Goal: Task Accomplishment & Management: Manage account settings

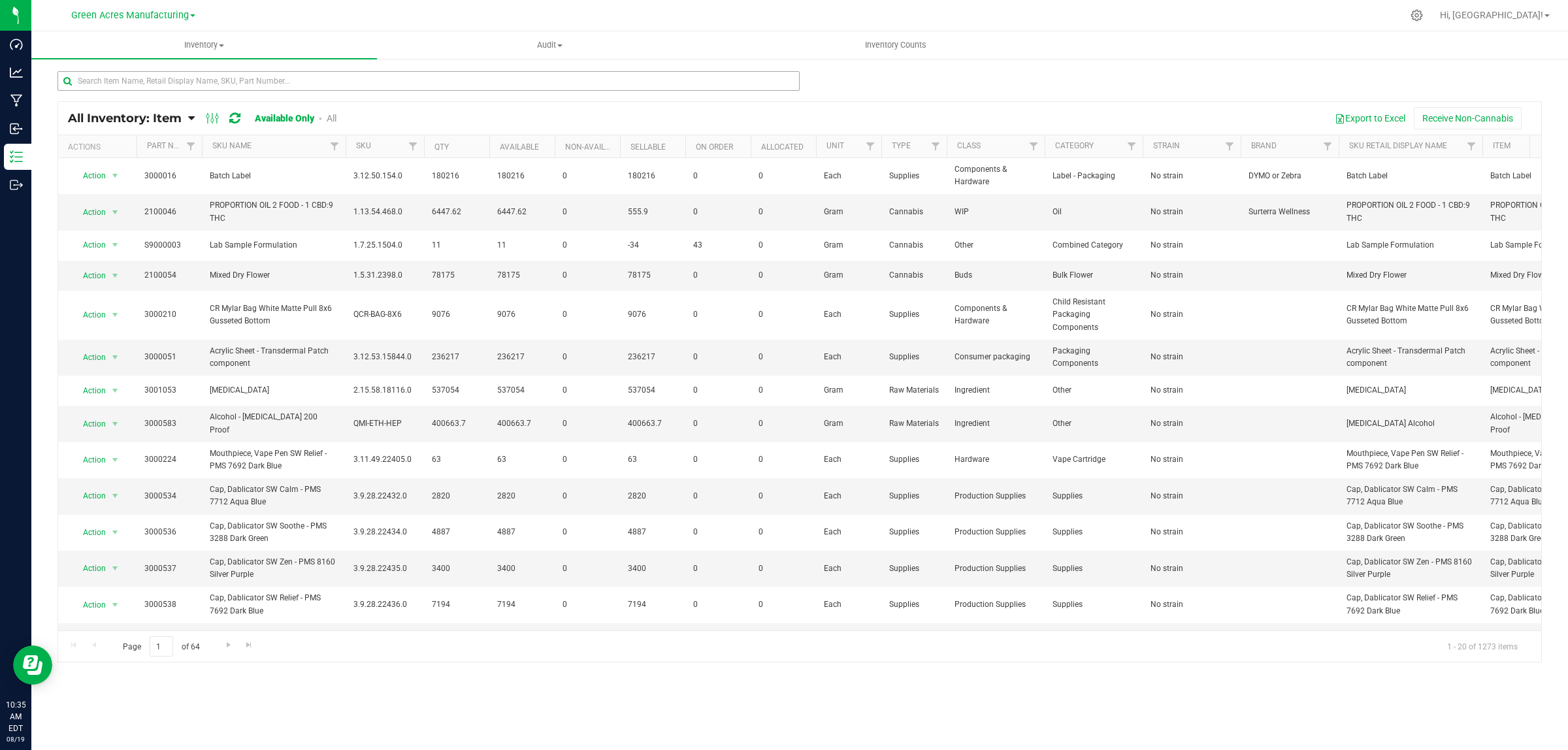
click at [132, 89] on div at bounding box center [429, 86] width 742 height 30
click at [134, 85] on input "text" at bounding box center [429, 81] width 742 height 20
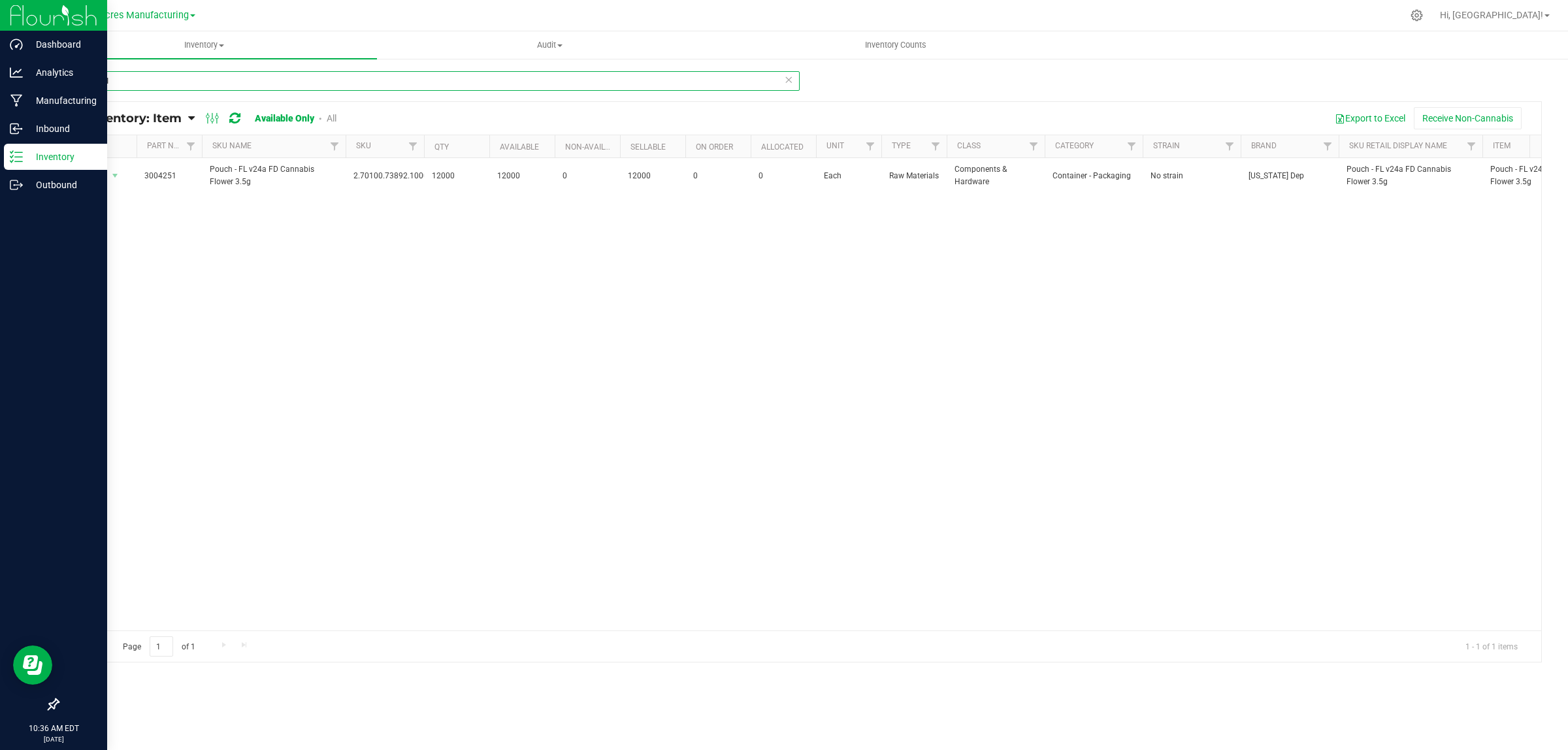
type input "3004251"
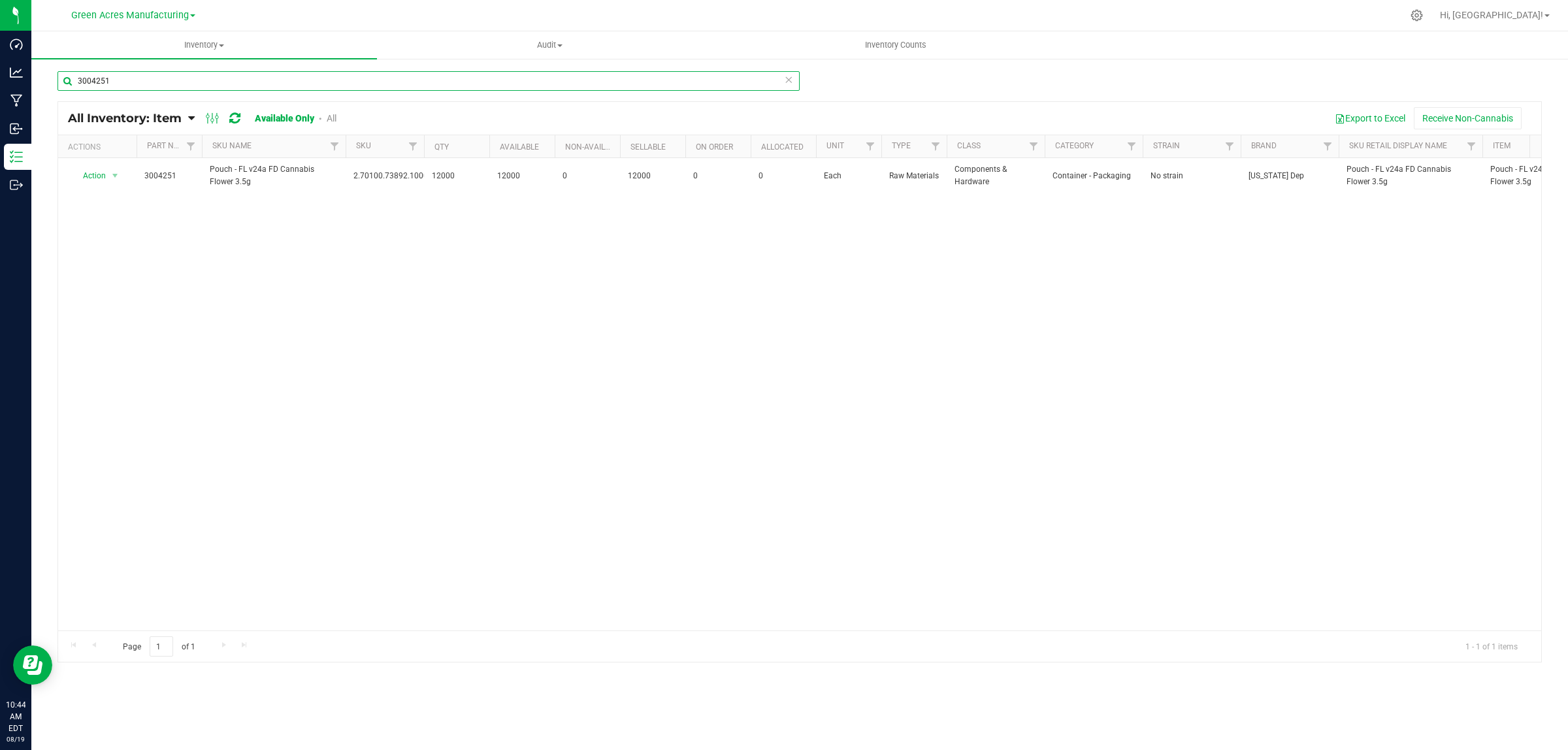
click at [119, 83] on input "3004251" at bounding box center [429, 81] width 742 height 20
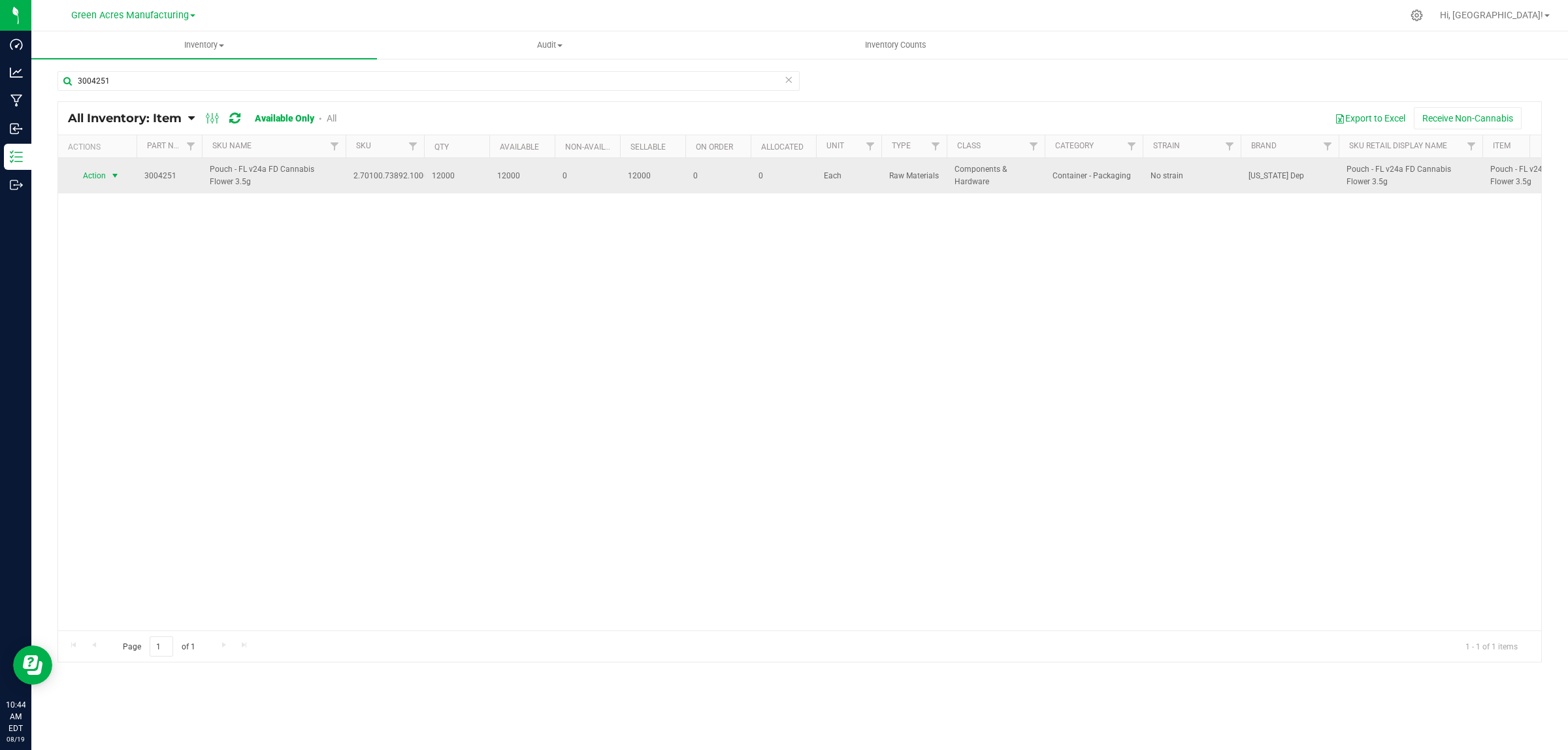
click at [100, 174] on span "Action" at bounding box center [89, 176] width 35 height 18
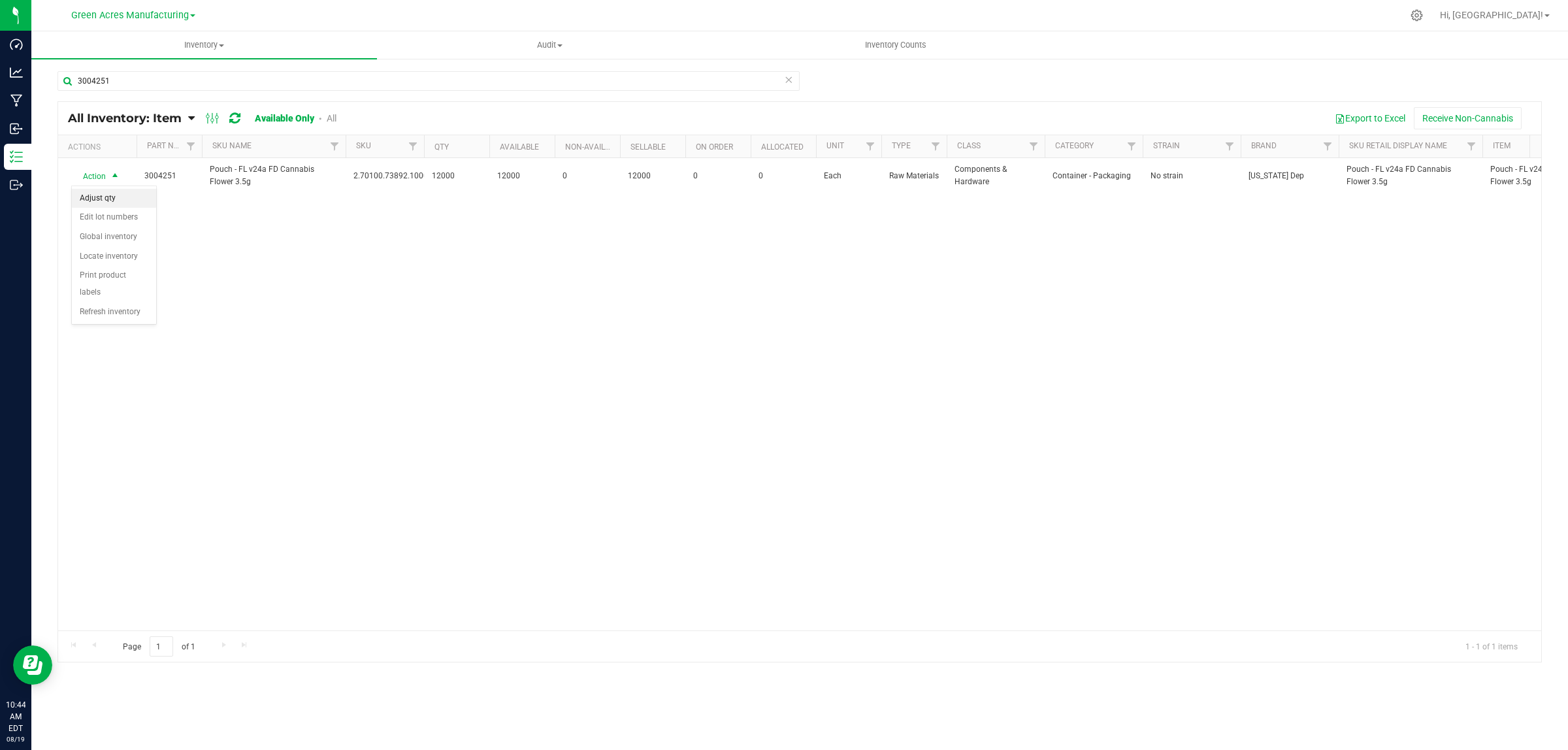
click at [106, 207] on li "Adjust qty" at bounding box center [114, 199] width 85 height 20
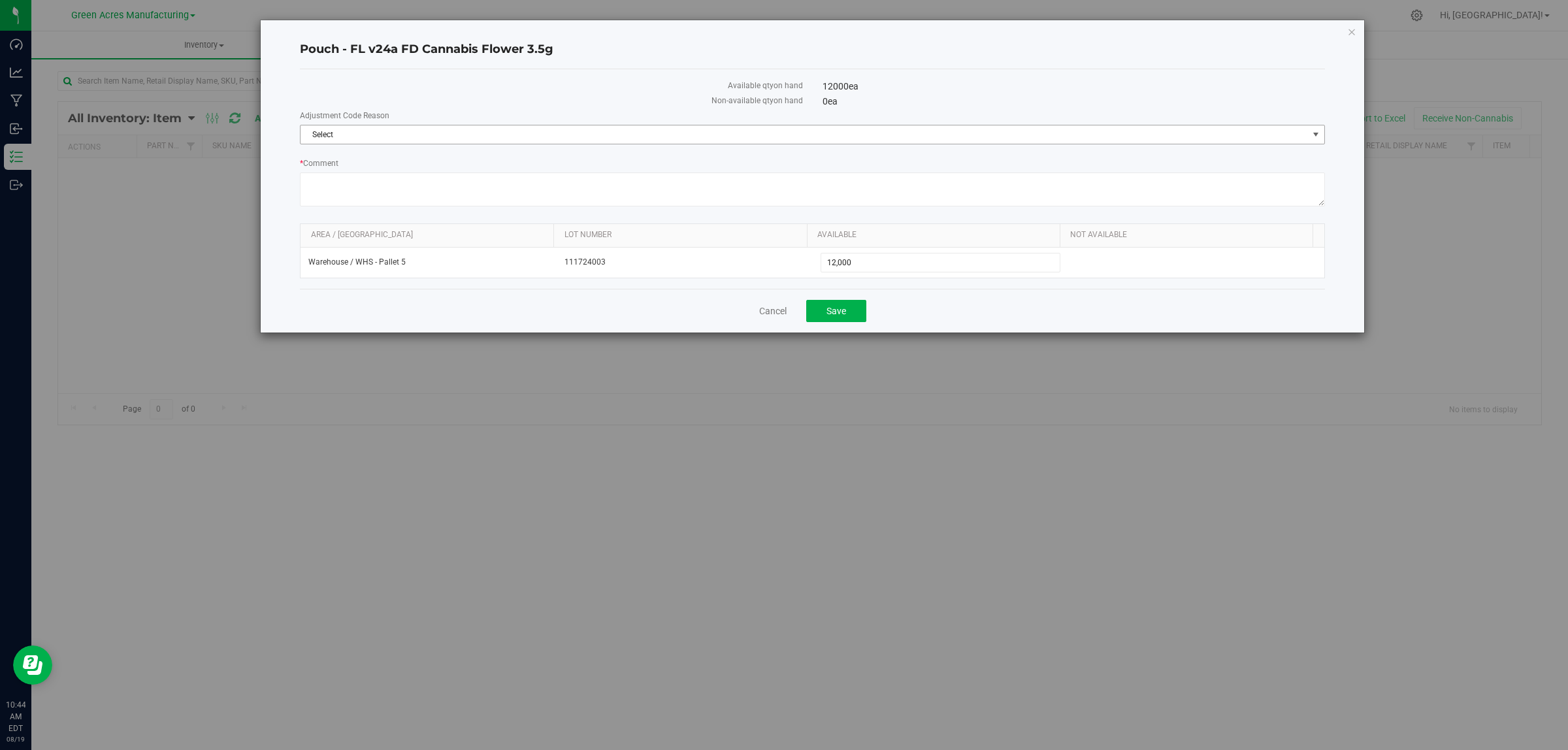
click at [429, 120] on label "Adjustment Code Reason" at bounding box center [812, 116] width 1025 height 12
click at [426, 128] on span "Select" at bounding box center [804, 134] width 1008 height 18
click at [356, 257] on li "Wrong Consumption" at bounding box center [812, 254] width 1023 height 20
click at [361, 168] on label "* Comment" at bounding box center [812, 163] width 1025 height 12
click at [361, 172] on textarea "* Comment" at bounding box center [812, 189] width 1025 height 34
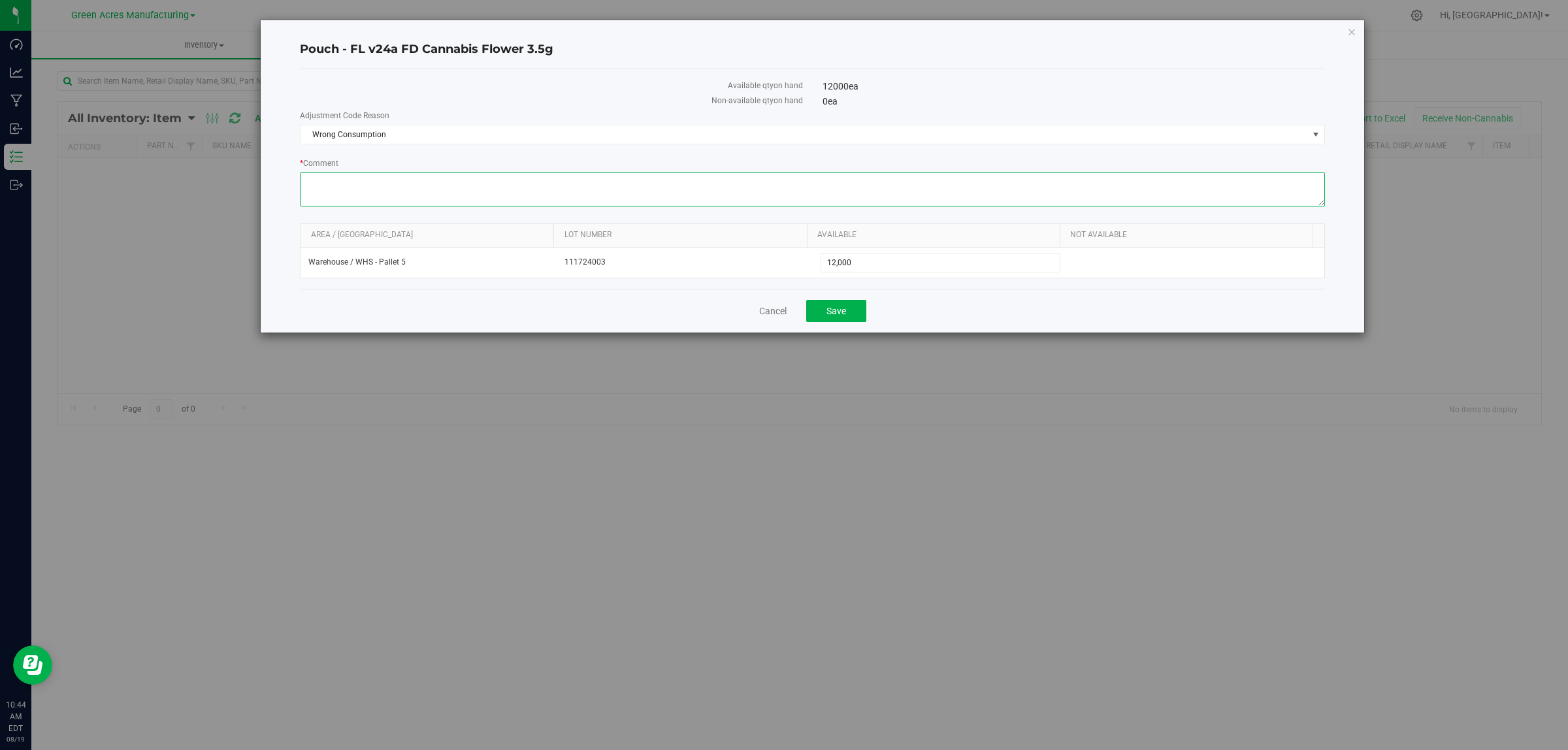
click at [361, 175] on textarea "* Comment" at bounding box center [812, 189] width 1025 height 34
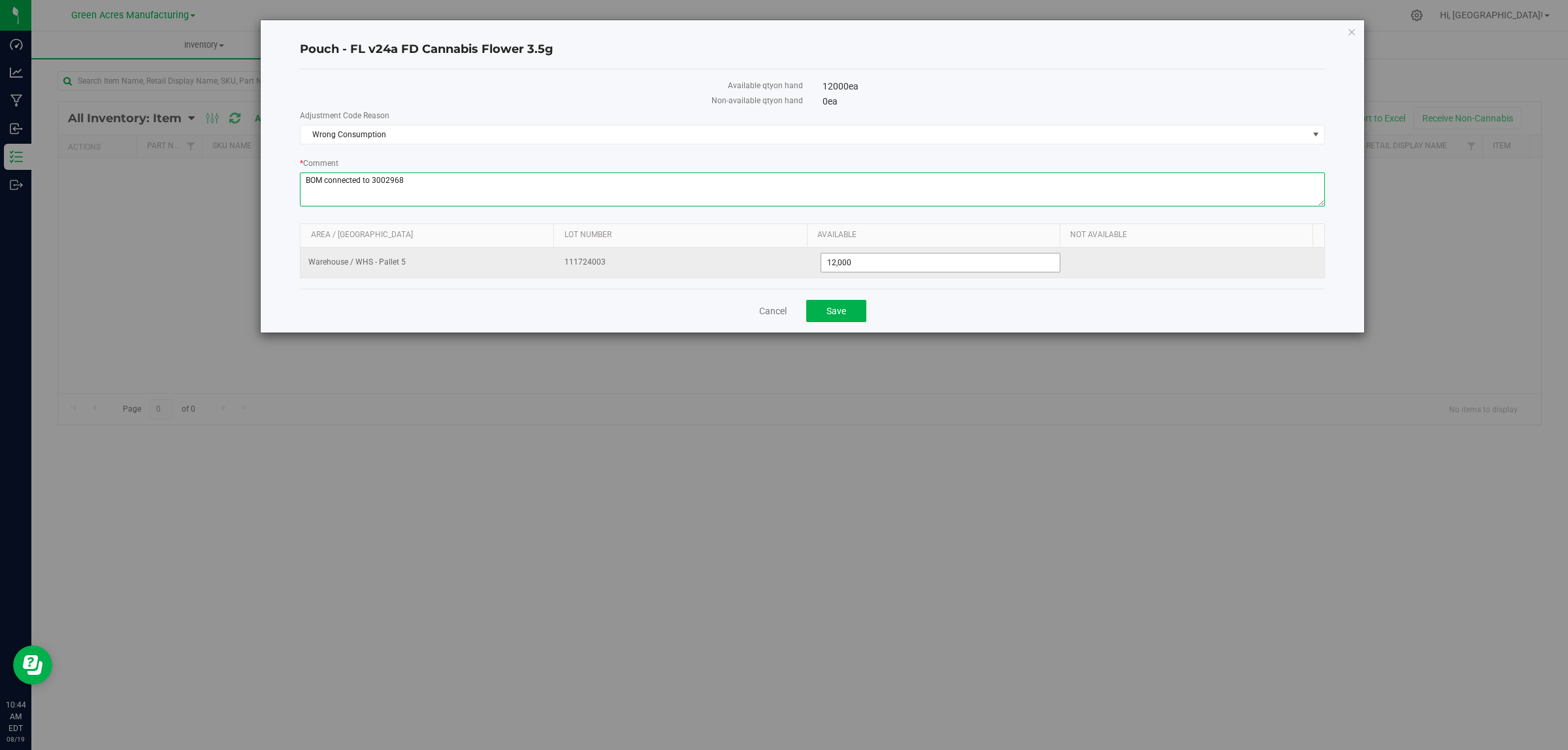
type textarea "BOM connected to 3002968"
click at [896, 256] on span "12,000 12000" at bounding box center [940, 262] width 240 height 20
click at [896, 256] on input "12000" at bounding box center [941, 262] width 239 height 18
type input "3250"
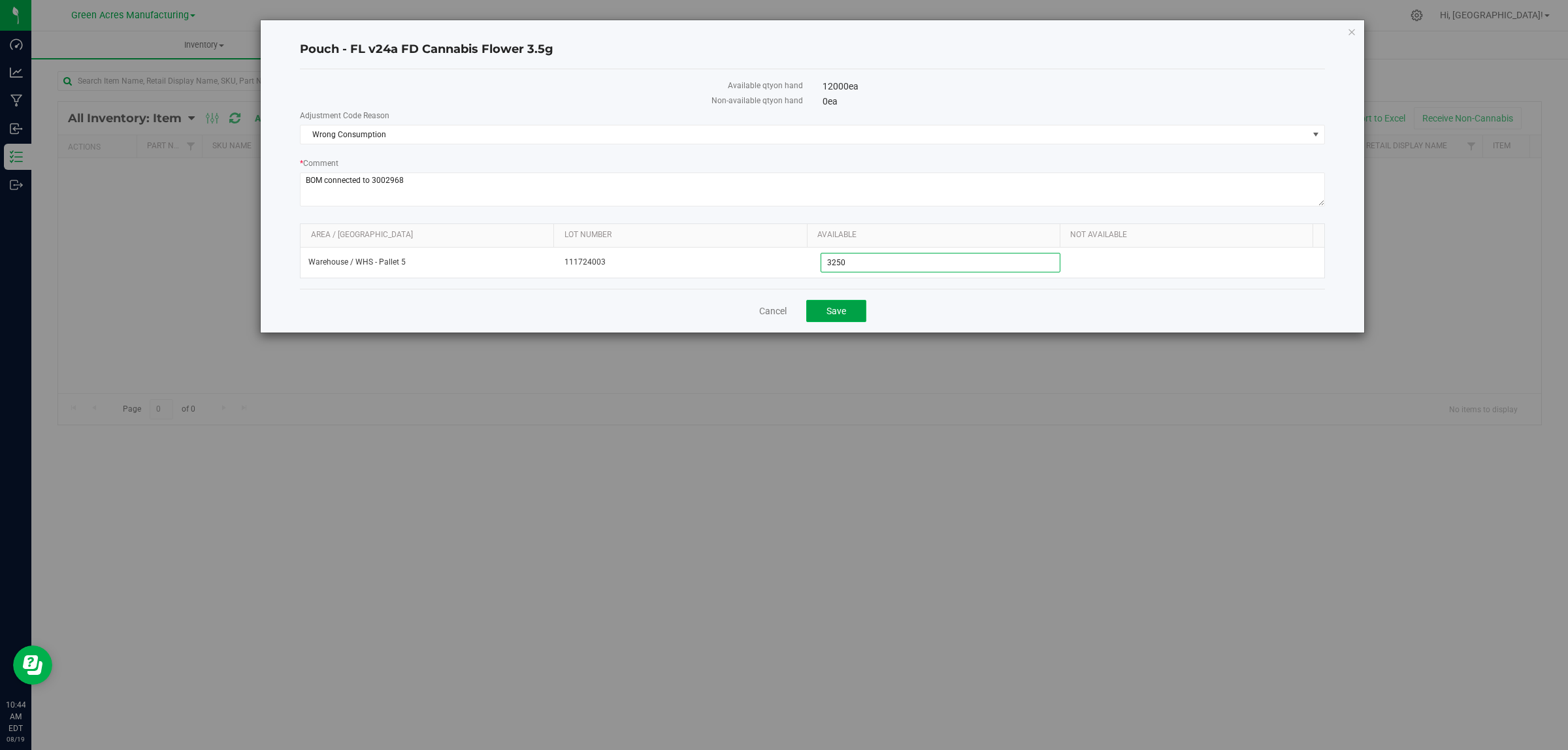
type input "3,250"
click at [845, 322] on button "Save" at bounding box center [835, 311] width 60 height 22
